Goal: Transaction & Acquisition: Purchase product/service

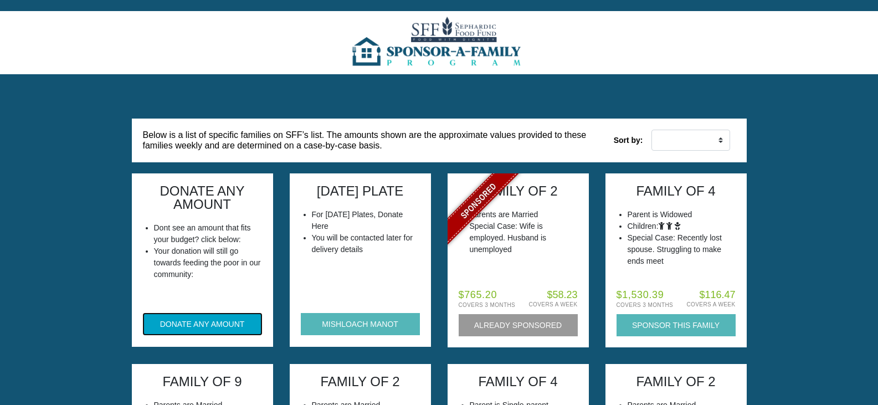
click at [190, 326] on button "DONATE ANY AMOUNT" at bounding box center [202, 324] width 119 height 22
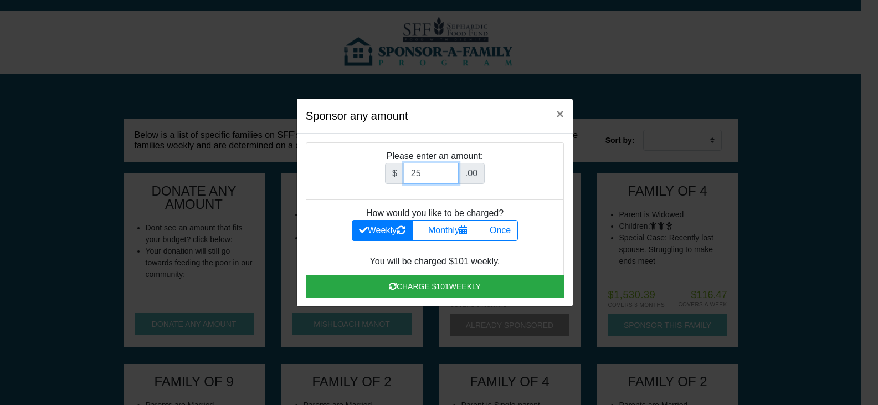
click at [453, 171] on input "25" at bounding box center [431, 173] width 55 height 21
type input "26"
click at [453, 171] on input "26" at bounding box center [431, 173] width 55 height 21
click at [512, 234] on label "Once" at bounding box center [496, 230] width 44 height 21
click at [488, 231] on input "Once" at bounding box center [484, 227] width 7 height 7
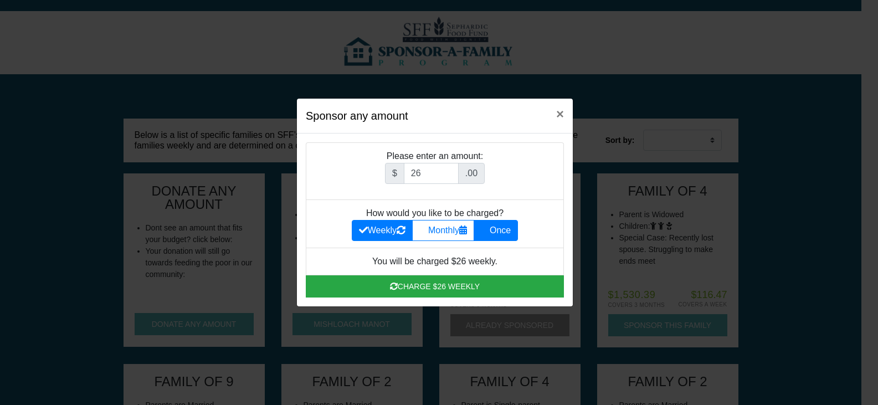
radio input "true"
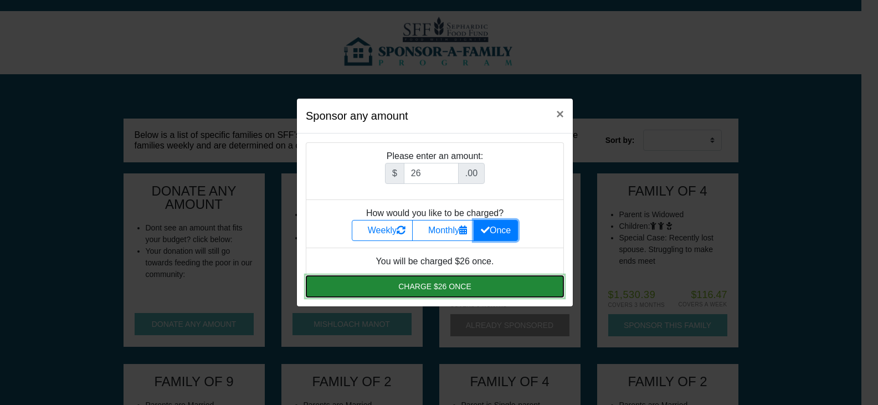
click at [445, 286] on button "Charge $26 once" at bounding box center [435, 286] width 258 height 22
